Goal: Task Accomplishment & Management: Use online tool/utility

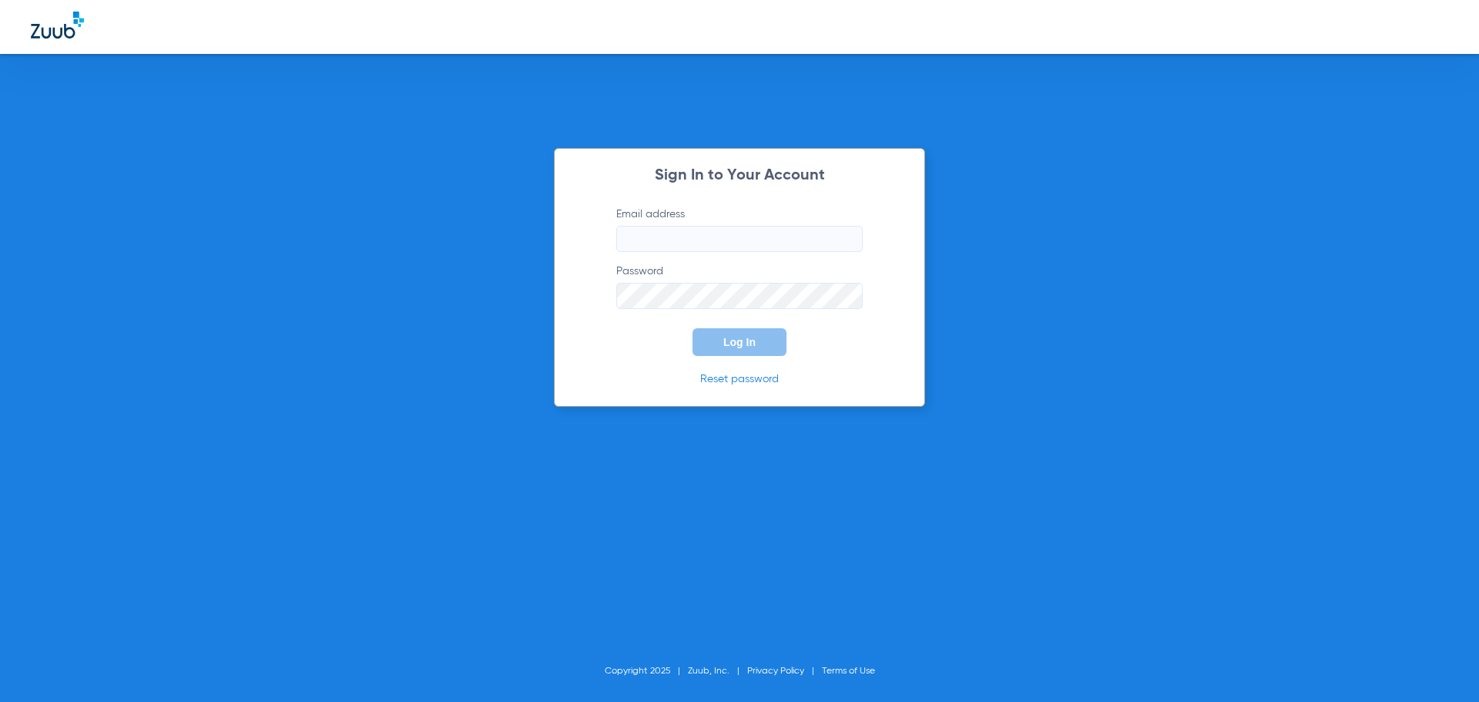
type input "[EMAIL_ADDRESS][DOMAIN_NAME]"
click at [747, 239] on input "[EMAIL_ADDRESS][DOMAIN_NAME]" at bounding box center [739, 239] width 247 height 26
click at [1073, 279] on div "Sign In to Your Account Email address [EMAIL_ADDRESS][DOMAIN_NAME] Password Log…" at bounding box center [739, 351] width 1479 height 702
click at [749, 341] on span "Log In" at bounding box center [739, 342] width 32 height 12
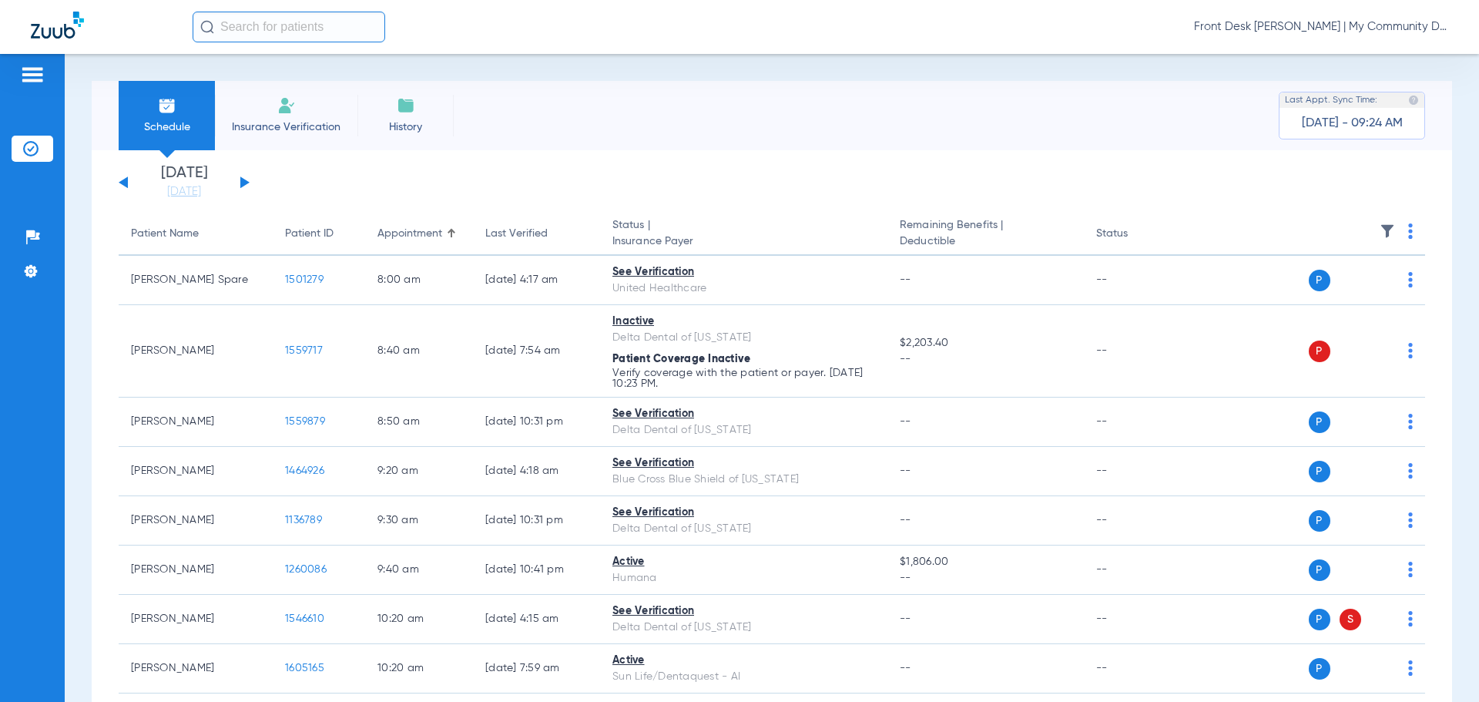
click at [242, 182] on button at bounding box center [244, 182] width 9 height 12
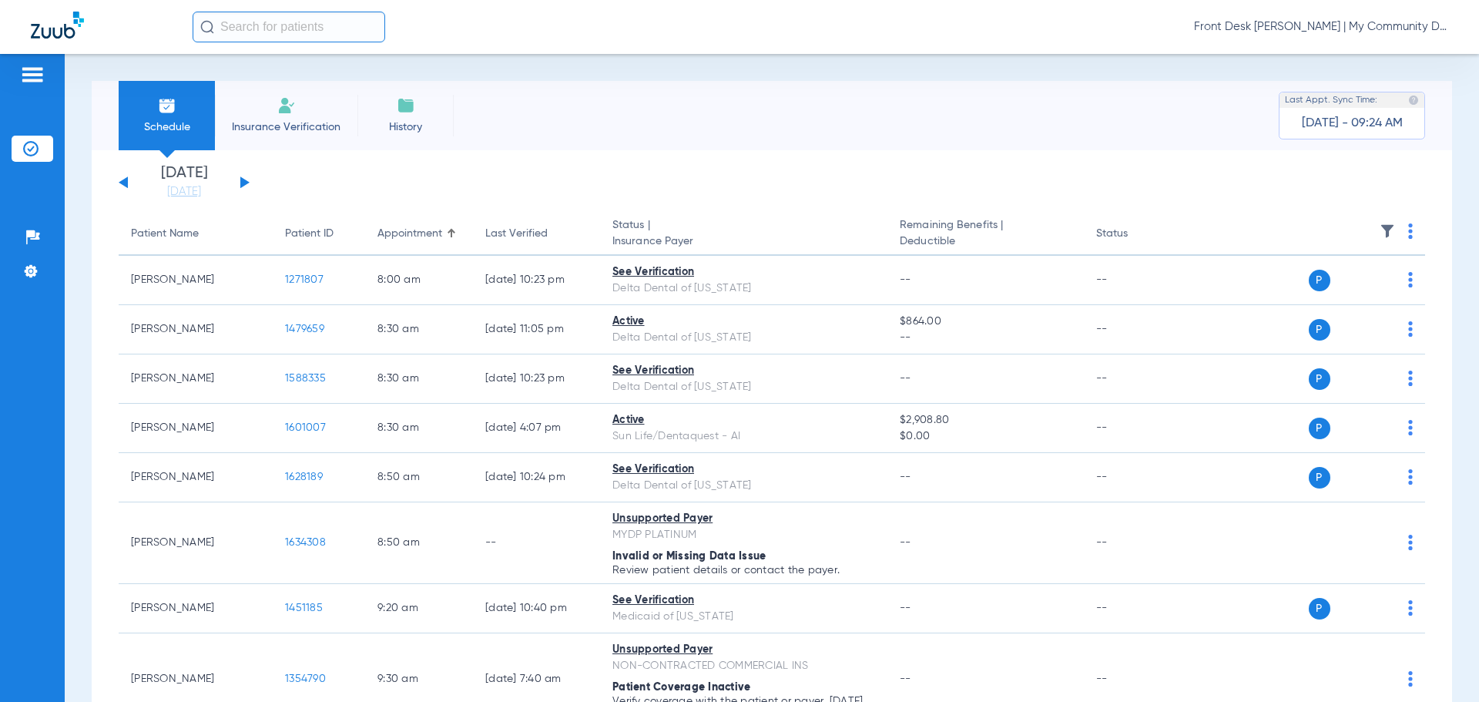
click at [1408, 235] on img at bounding box center [1410, 230] width 5 height 15
click at [1323, 294] on span "Verify All" at bounding box center [1340, 292] width 96 height 11
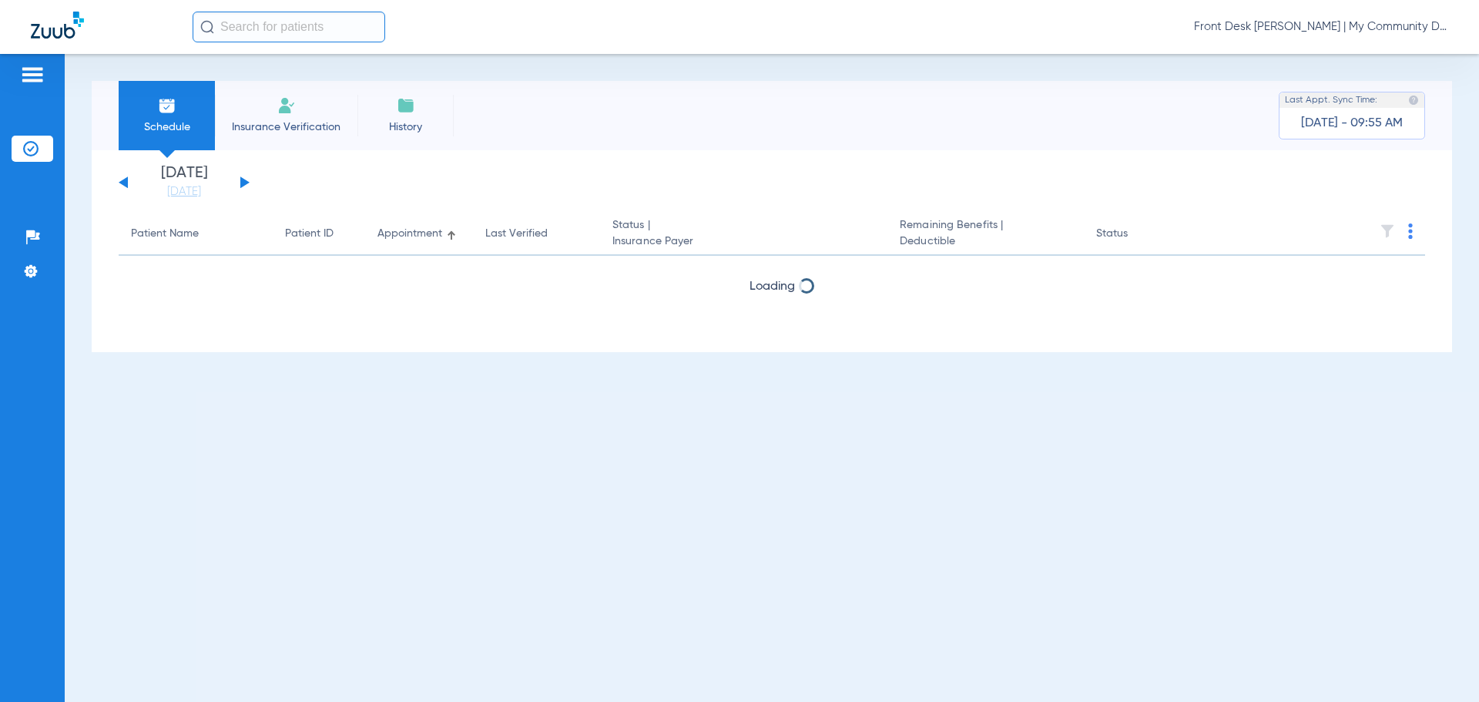
click at [237, 180] on div "[DATE] [DATE] [DATE] [DATE] [DATE] [DATE] [DATE] [DATE] [DATE] [DATE] [DATE] [D…" at bounding box center [184, 183] width 131 height 34
click at [244, 182] on button at bounding box center [244, 182] width 9 height 12
